Goal: Book appointment/travel/reservation

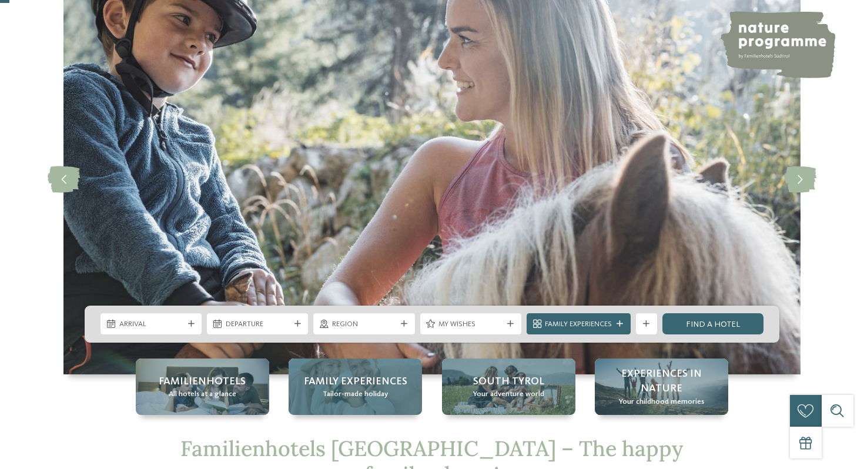
scroll to position [75, 0]
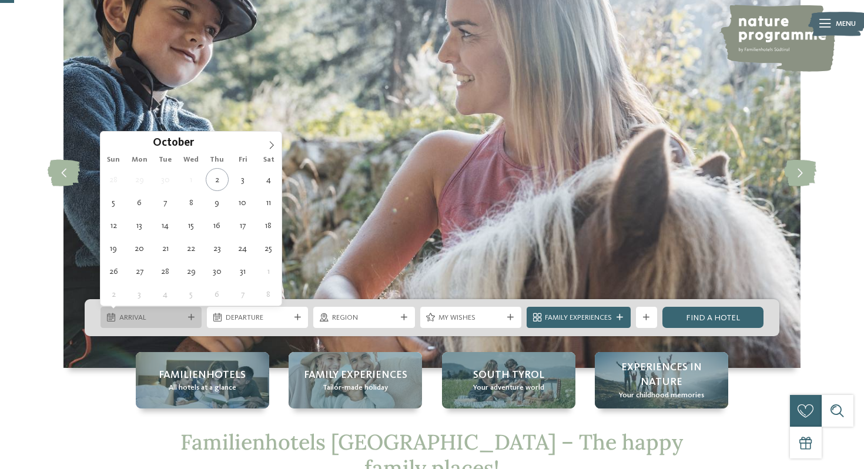
click at [160, 313] on span "Arrival" at bounding box center [151, 318] width 64 height 11
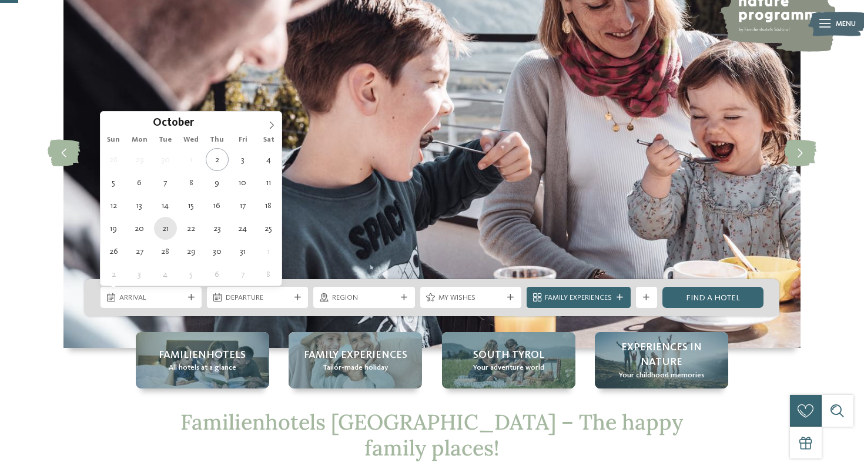
scroll to position [95, 0]
type div "13.10.2025"
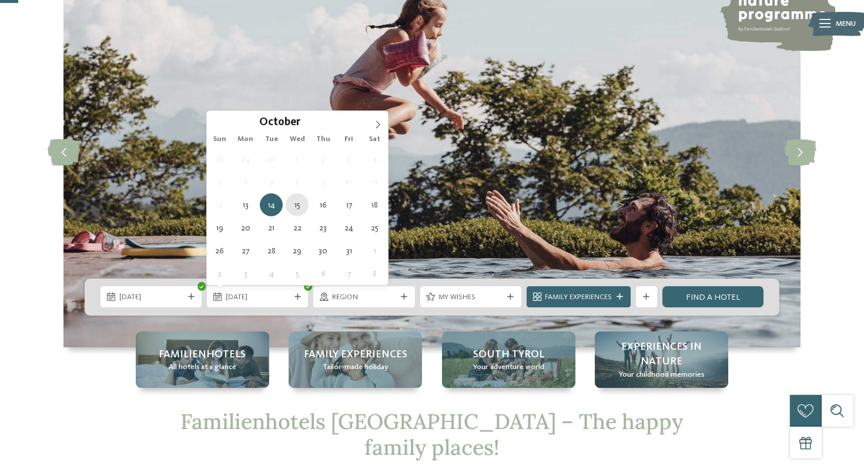
type div "15.10.2025"
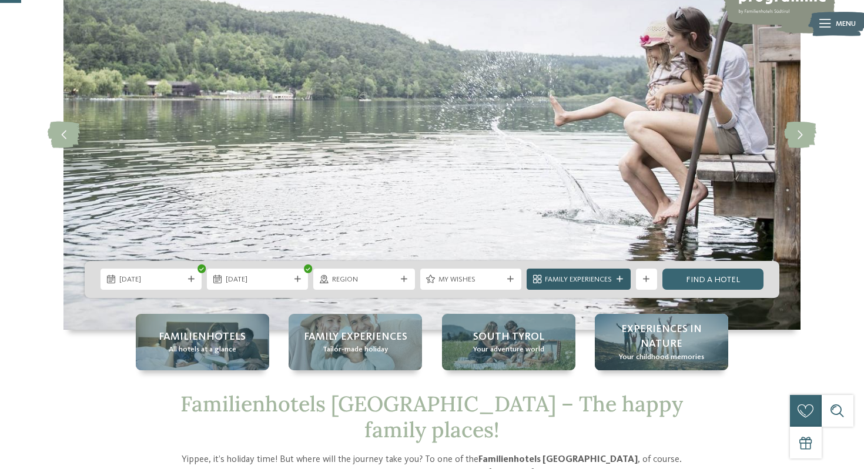
scroll to position [131, 0]
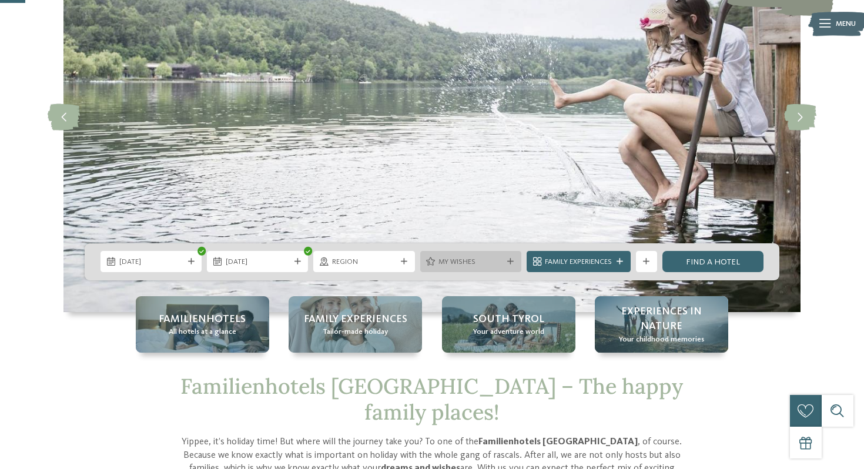
click at [487, 267] on span "My wishes" at bounding box center [471, 262] width 64 height 11
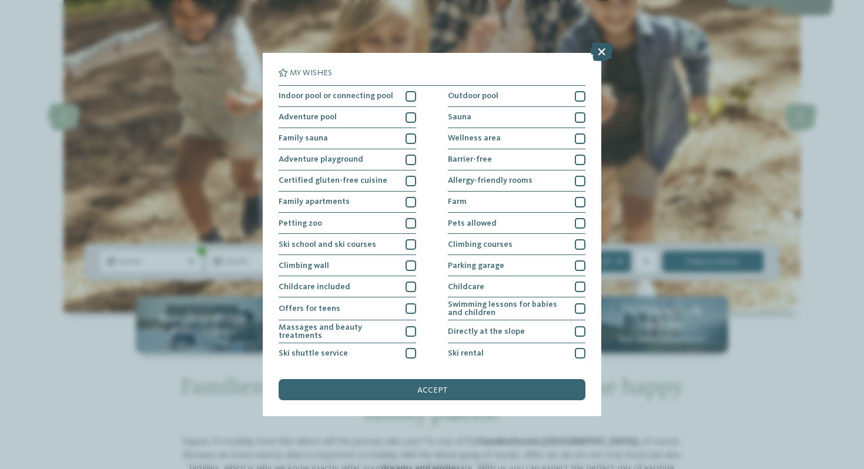
click at [600, 54] on icon at bounding box center [601, 51] width 23 height 19
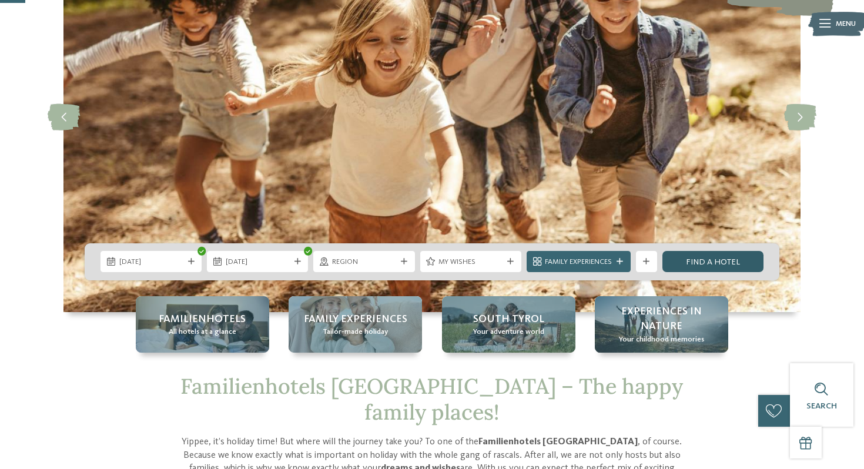
click at [715, 259] on link "Find a hotel" at bounding box center [713, 261] width 101 height 21
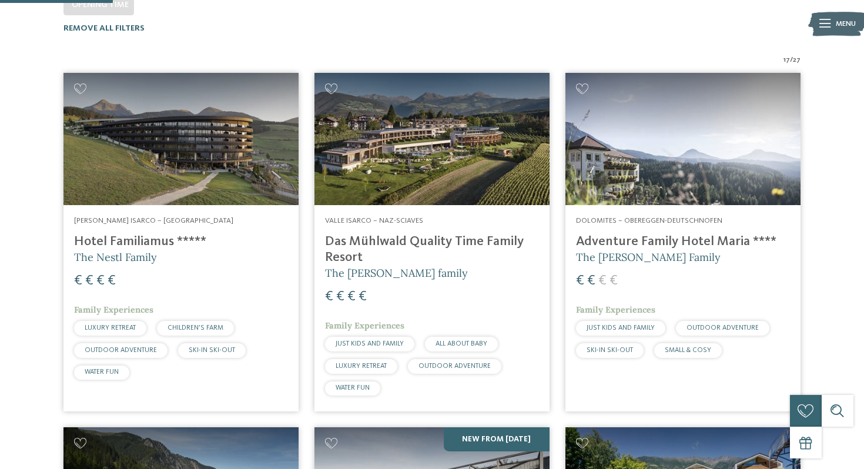
scroll to position [342, 0]
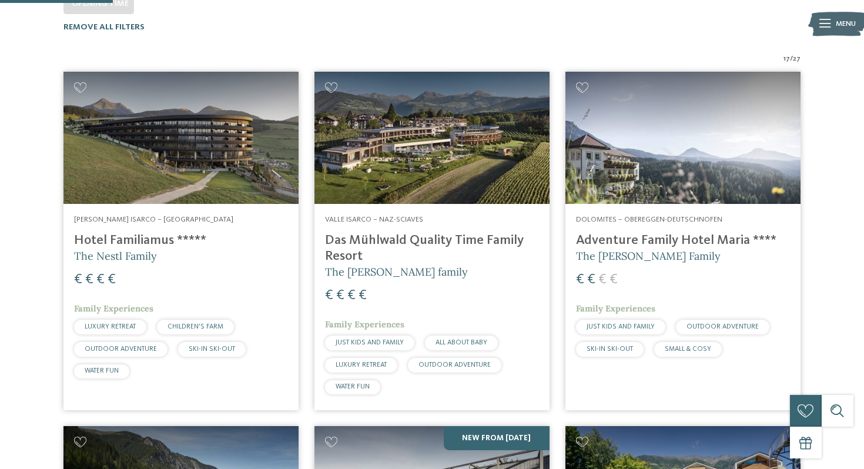
click at [684, 204] on div "Dolomites – Obereggen-Deutschnofen Adventure Family Hotel Maria **** The Kofler…" at bounding box center [683, 288] width 235 height 169
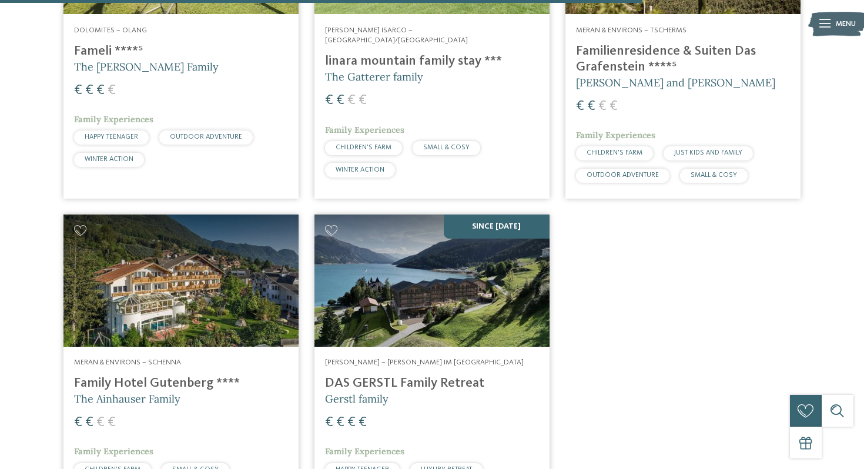
scroll to position [1952, 0]
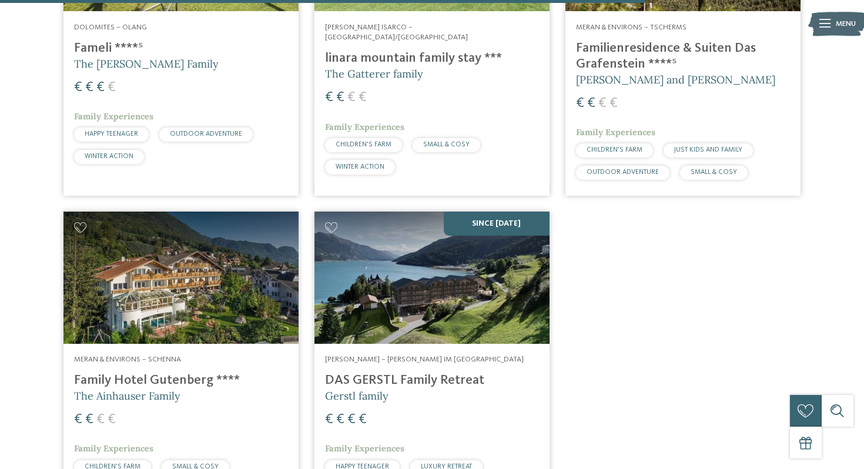
click at [427, 373] on h4 "DAS GERSTL Family Retreat" at bounding box center [432, 381] width 214 height 16
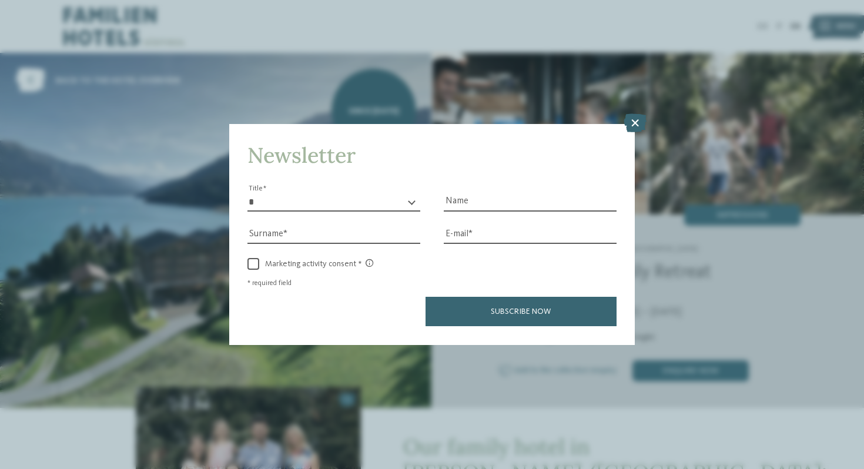
click at [355, 21] on div "Newsletter * ** ** ****** ** Title Name Surname E-mail link link" at bounding box center [432, 234] width 864 height 469
